Goal: Task Accomplishment & Management: Manage account settings

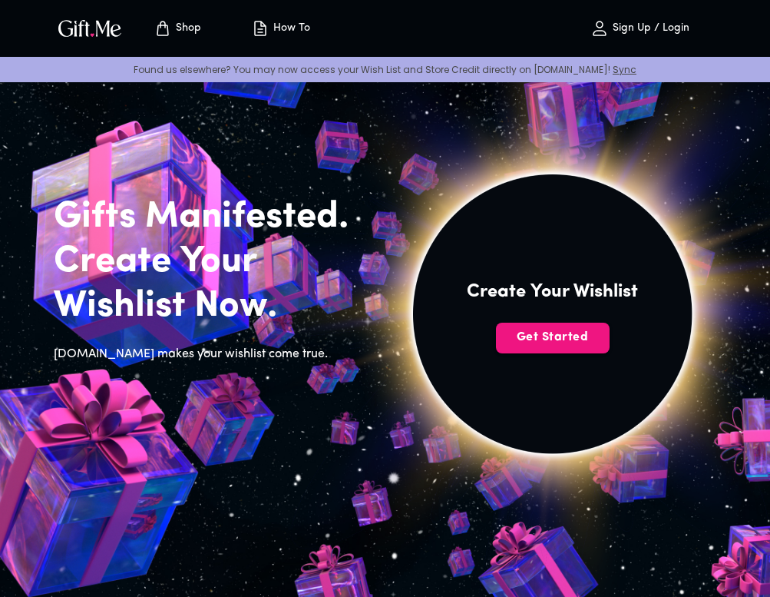
click at [590, 354] on img at bounding box center [552, 314] width 690 height 690
click at [590, 339] on span "Get Started" at bounding box center [553, 337] width 114 height 17
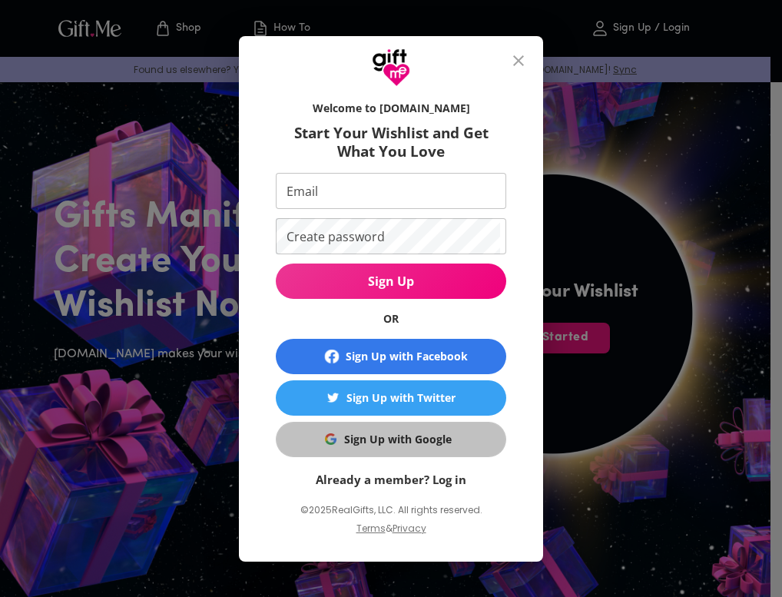
click at [404, 428] on button "Sign Up with Google" at bounding box center [391, 439] width 230 height 35
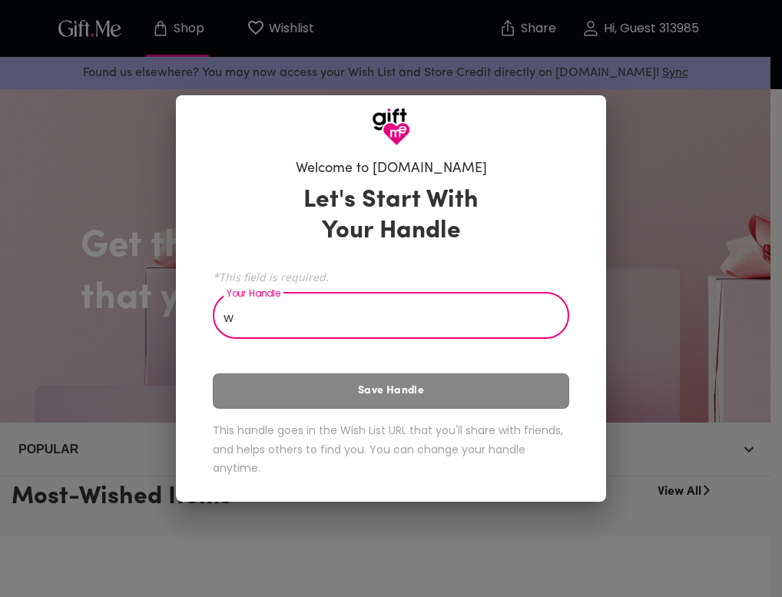
type input "ww"
click at [427, 311] on input "ww" at bounding box center [382, 317] width 339 height 43
drag, startPoint x: 427, startPoint y: 311, endPoint x: 383, endPoint y: 324, distance: 45.7
click at [425, 311] on input "ww" at bounding box center [382, 317] width 339 height 43
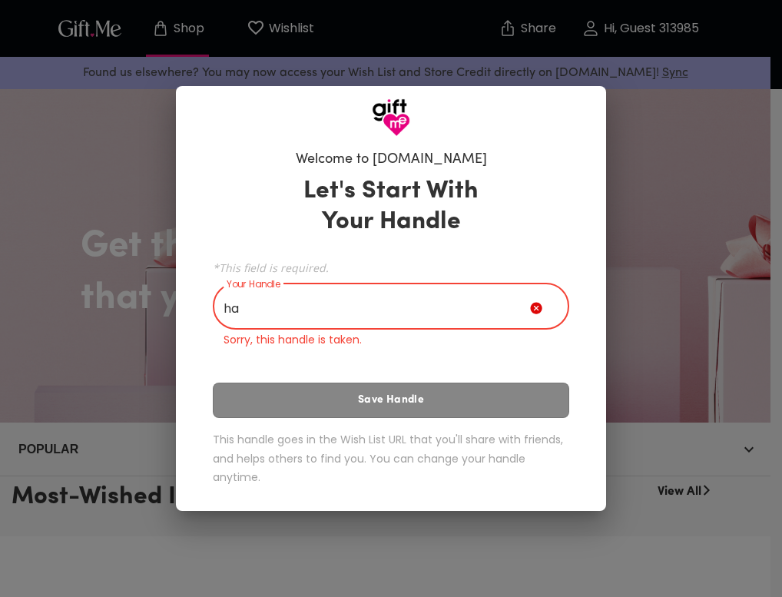
type input "h"
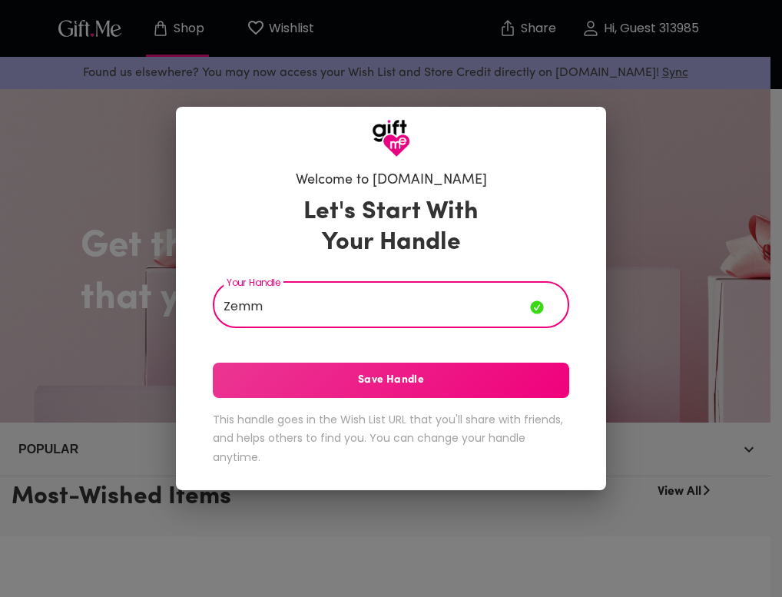
type input "Zemm"
click at [425, 382] on span "Save Handle" at bounding box center [391, 380] width 356 height 17
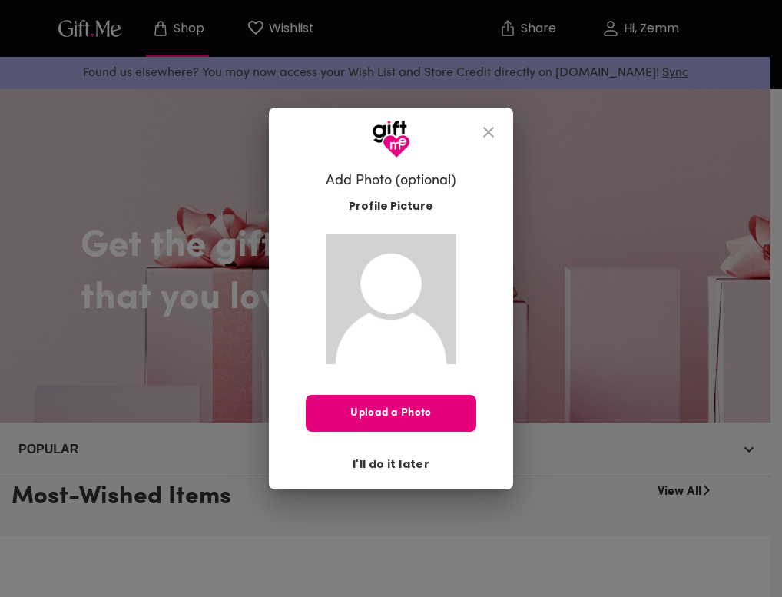
click at [395, 462] on span "I'll do it later" at bounding box center [390, 463] width 77 height 17
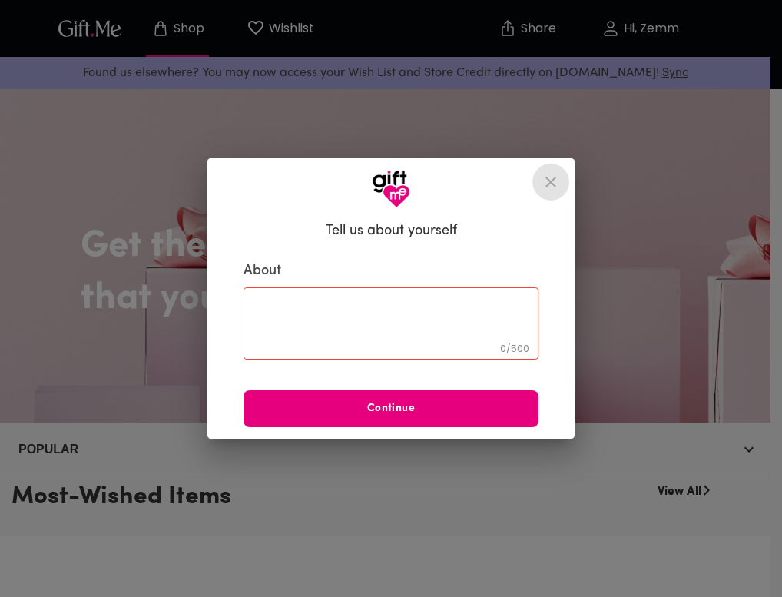
click at [553, 184] on icon "close" at bounding box center [550, 182] width 11 height 11
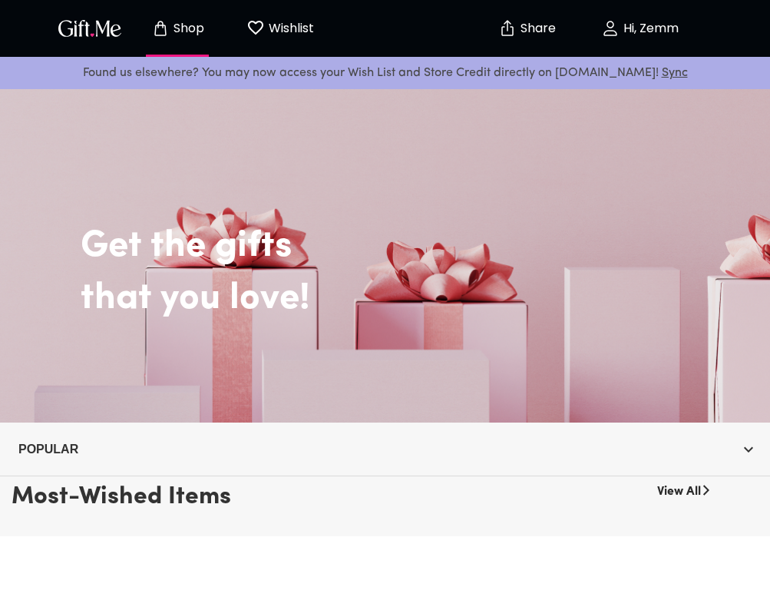
click at [286, 33] on p "Wishlist" at bounding box center [289, 28] width 49 height 20
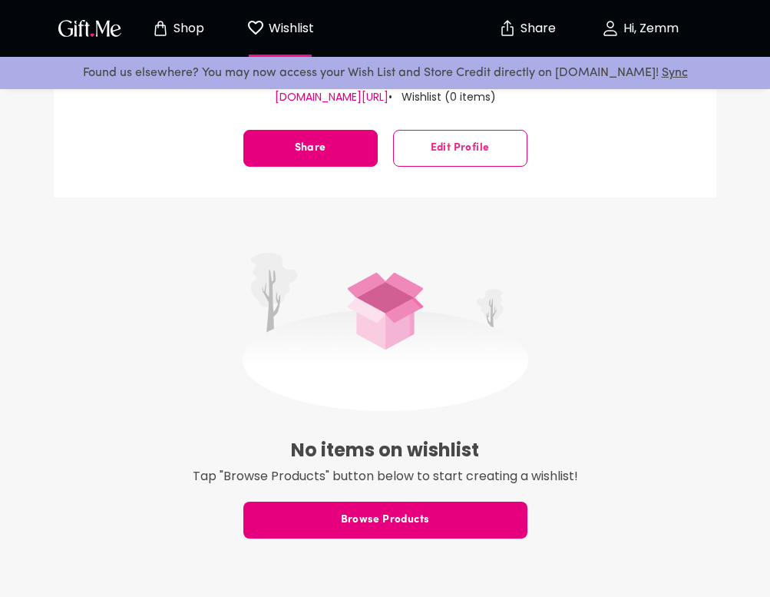
scroll to position [384, 0]
